Goal: Browse casually

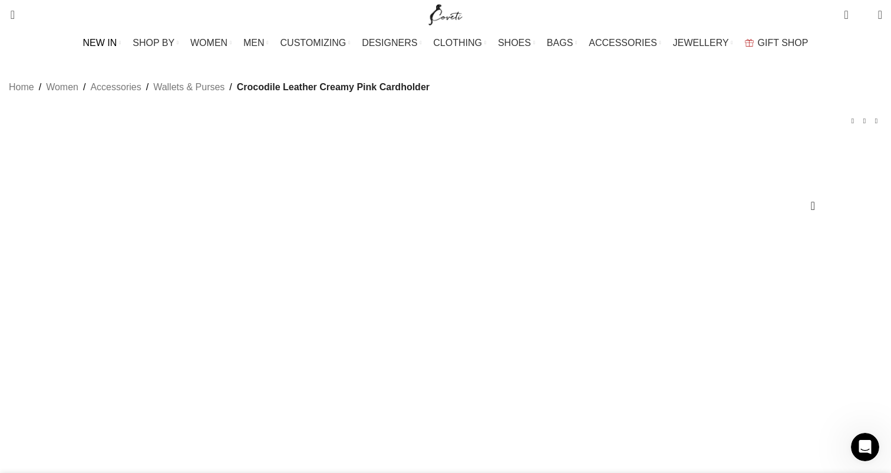
click at [117, 44] on span "NEW IN" at bounding box center [100, 42] width 34 height 11
